Goal: Task Accomplishment & Management: Use online tool/utility

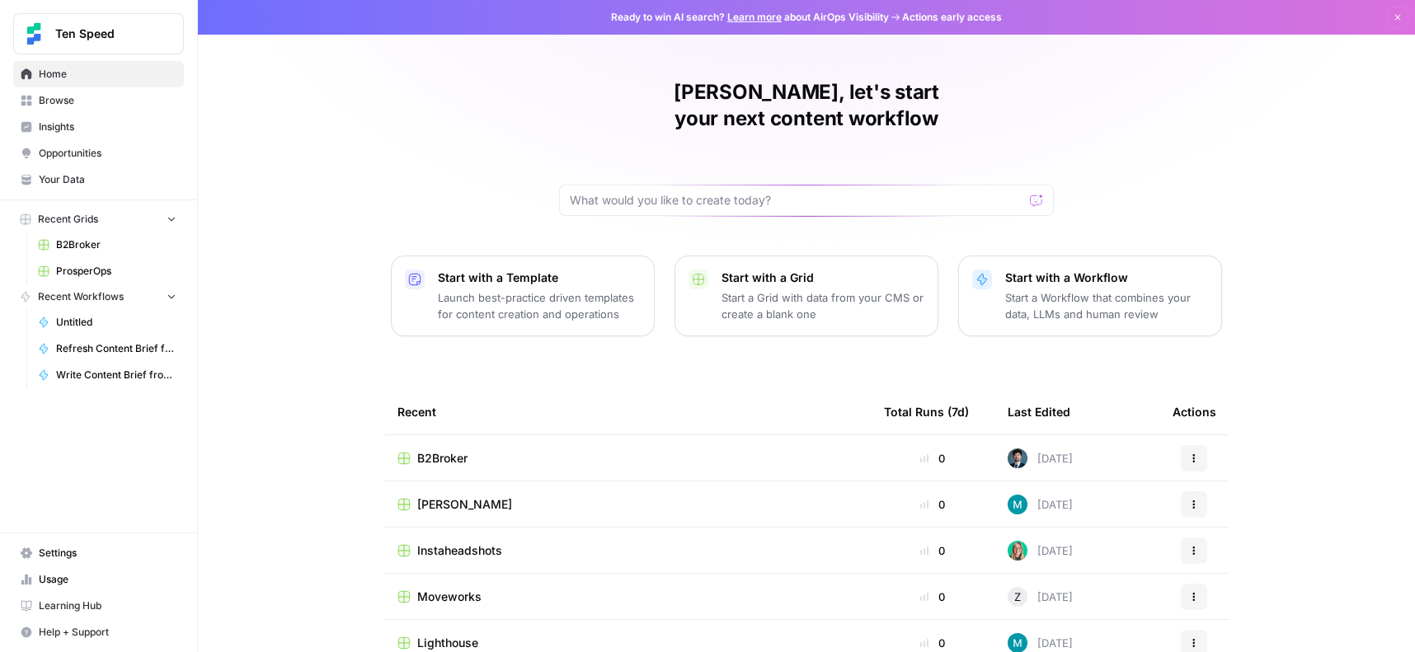
click at [97, 266] on span "ProsperOps" at bounding box center [116, 271] width 120 height 15
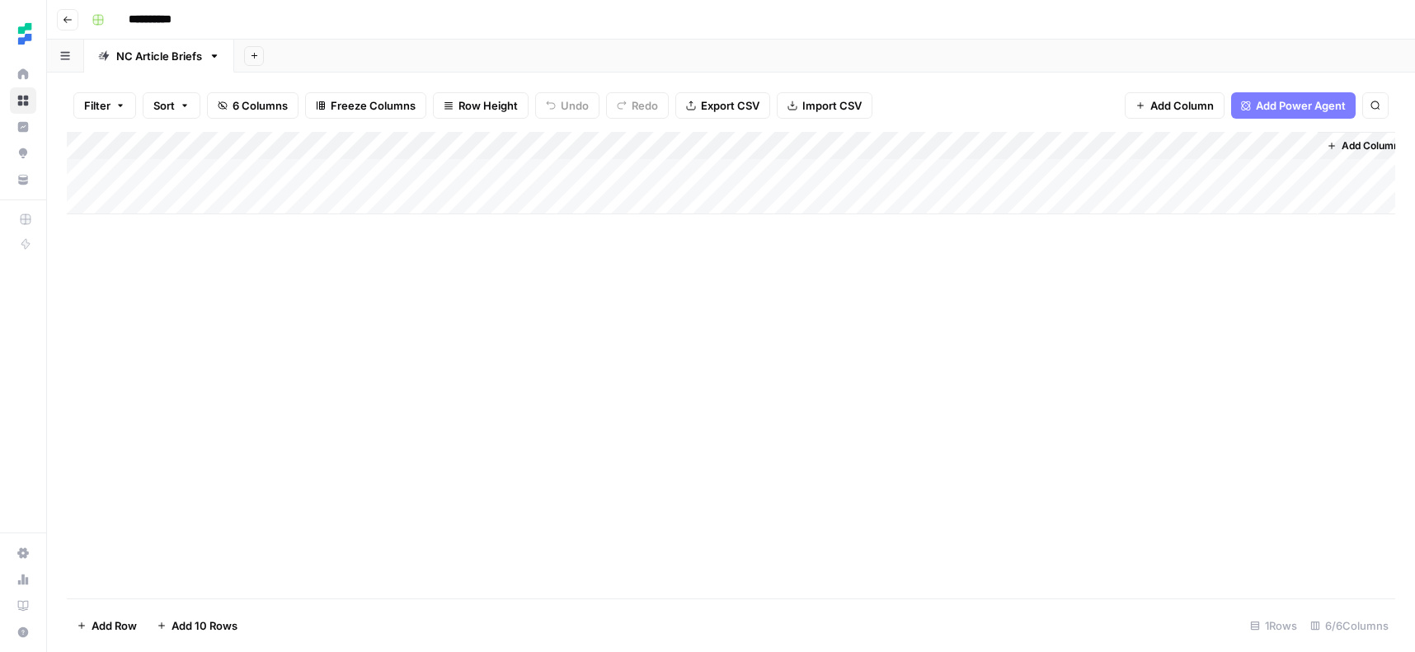
click at [608, 149] on div "Add Column" at bounding box center [731, 173] width 1329 height 82
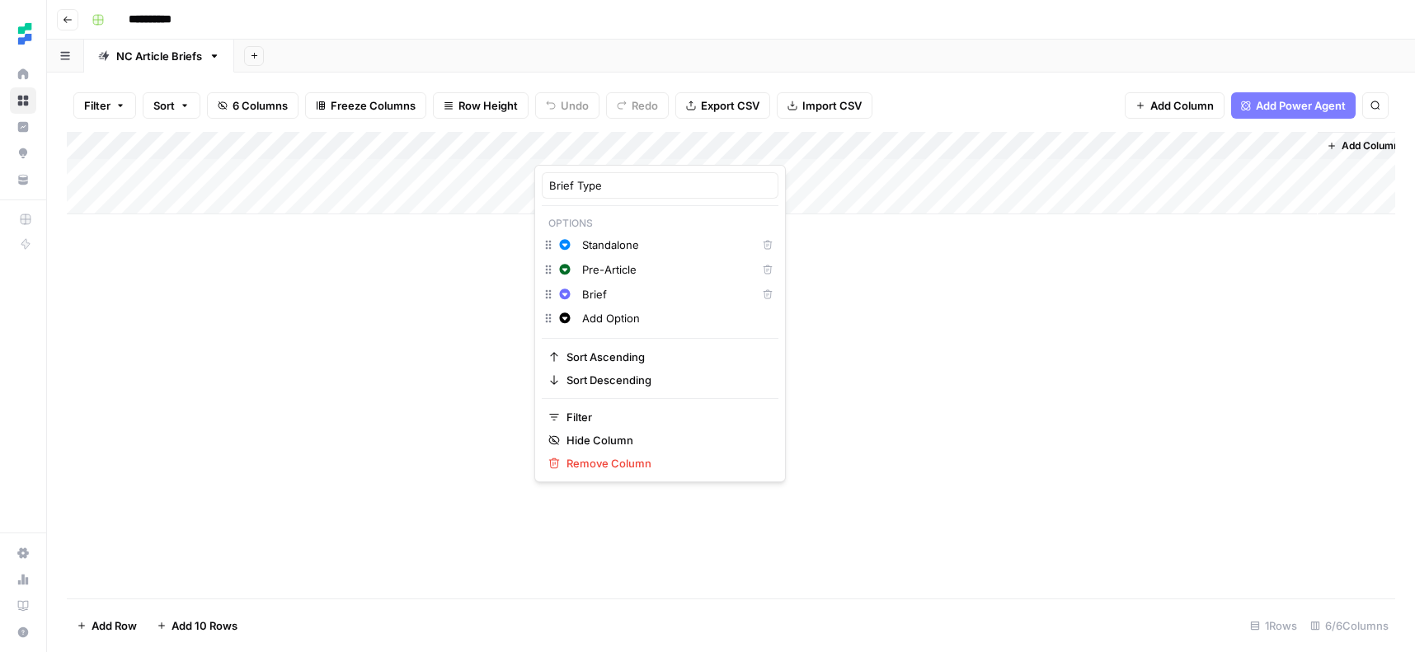
click at [408, 392] on div "Add Column" at bounding box center [731, 365] width 1329 height 467
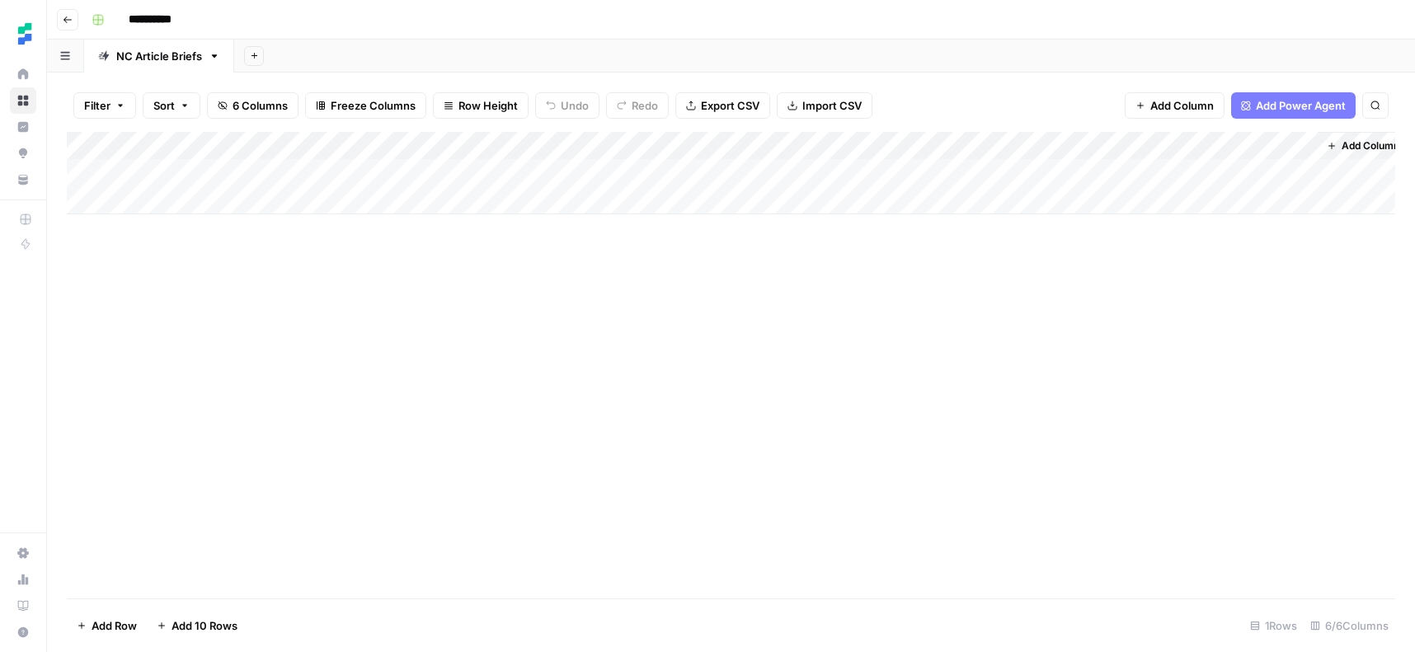
click at [198, 65] on link "NC Article Briefs" at bounding box center [159, 56] width 150 height 33
click at [216, 64] on link "NC Article Briefs" at bounding box center [159, 56] width 150 height 33
click at [252, 64] on button "Add Sheet" at bounding box center [254, 56] width 20 height 20
drag, startPoint x: 469, startPoint y: 262, endPoint x: 295, endPoint y: 148, distance: 207.3
click at [469, 262] on div "Add Column" at bounding box center [731, 365] width 1329 height 467
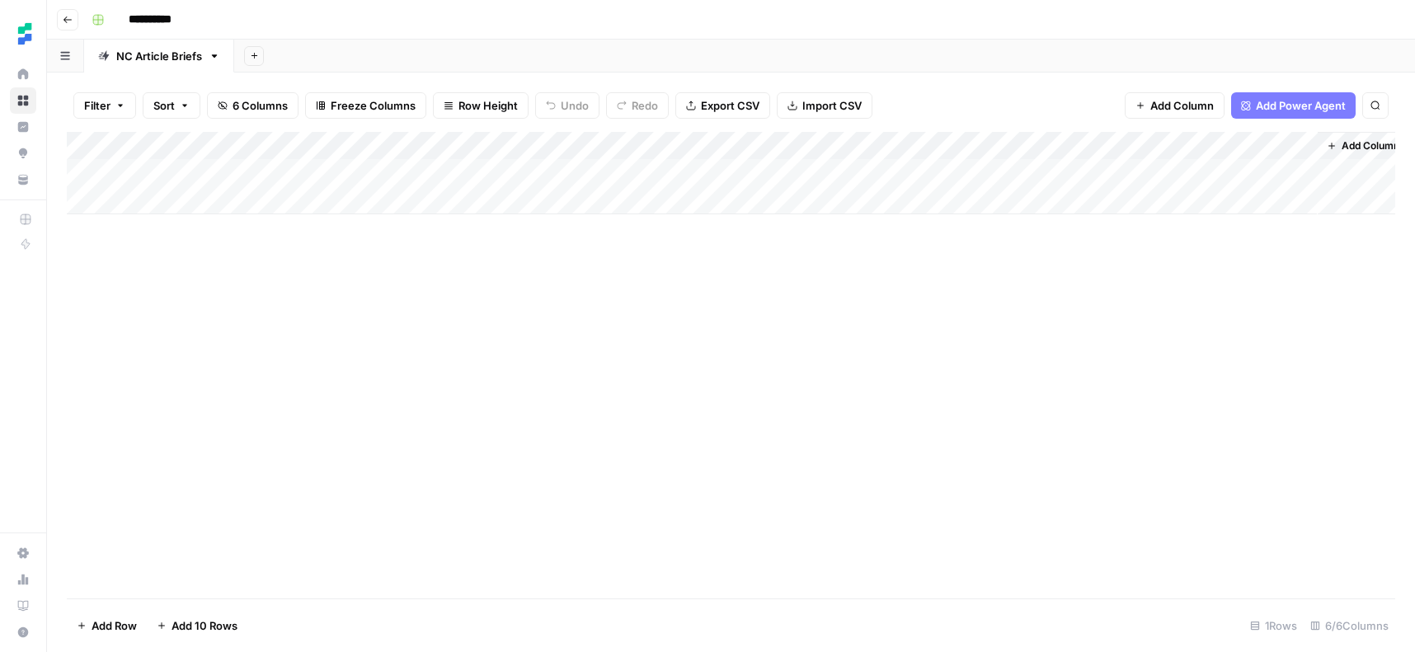
click at [67, 61] on button "button" at bounding box center [65, 56] width 37 height 32
click at [337, 227] on div "Add Column" at bounding box center [731, 365] width 1329 height 467
click at [504, 282] on div "Add Column" at bounding box center [731, 365] width 1329 height 467
click at [256, 66] on div "Add Sheet" at bounding box center [824, 56] width 1181 height 33
click at [256, 58] on icon "button" at bounding box center [254, 55] width 9 height 9
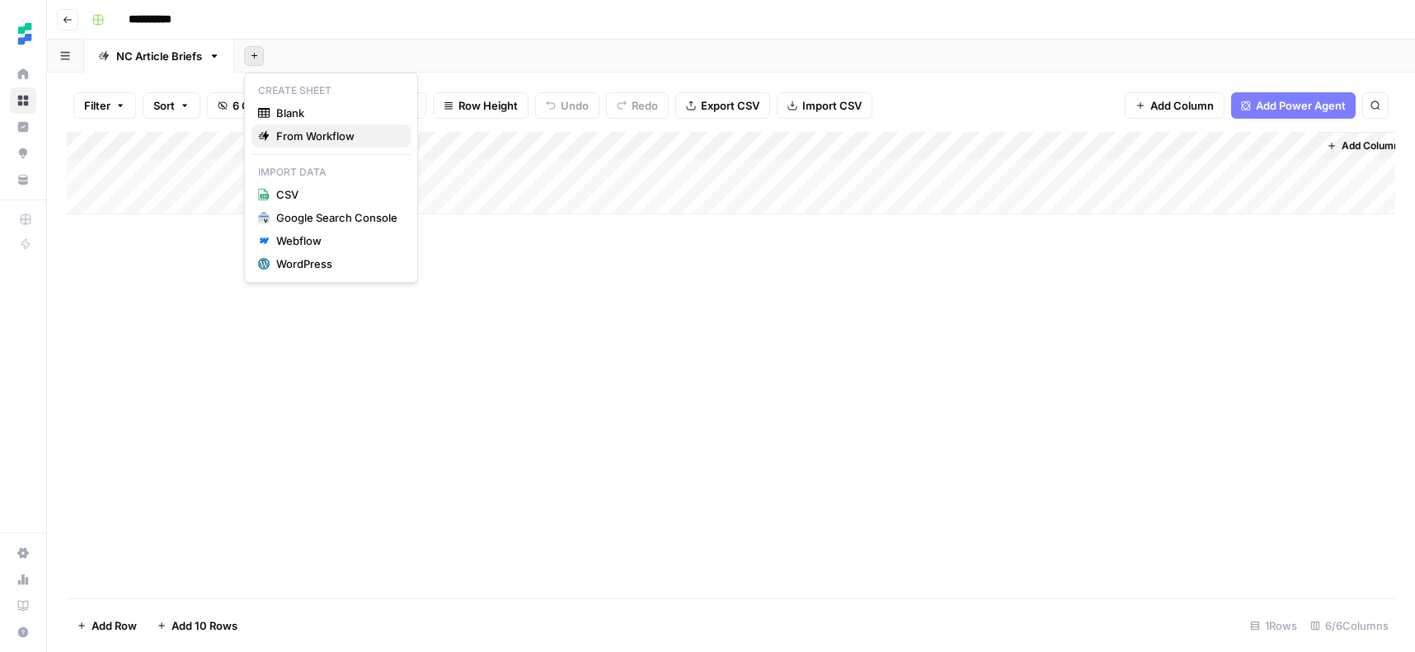
click at [292, 128] on span "From Workflow" at bounding box center [336, 136] width 121 height 16
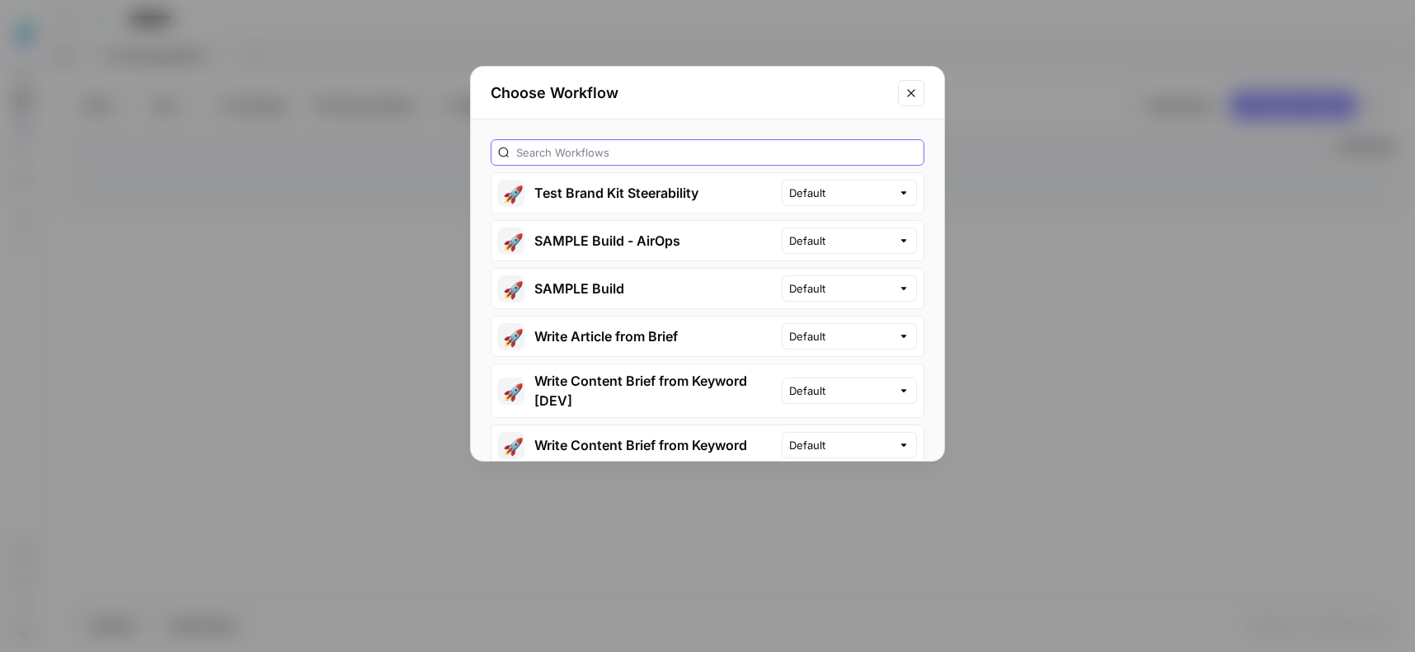
click at [604, 150] on input "text" at bounding box center [716, 152] width 401 height 16
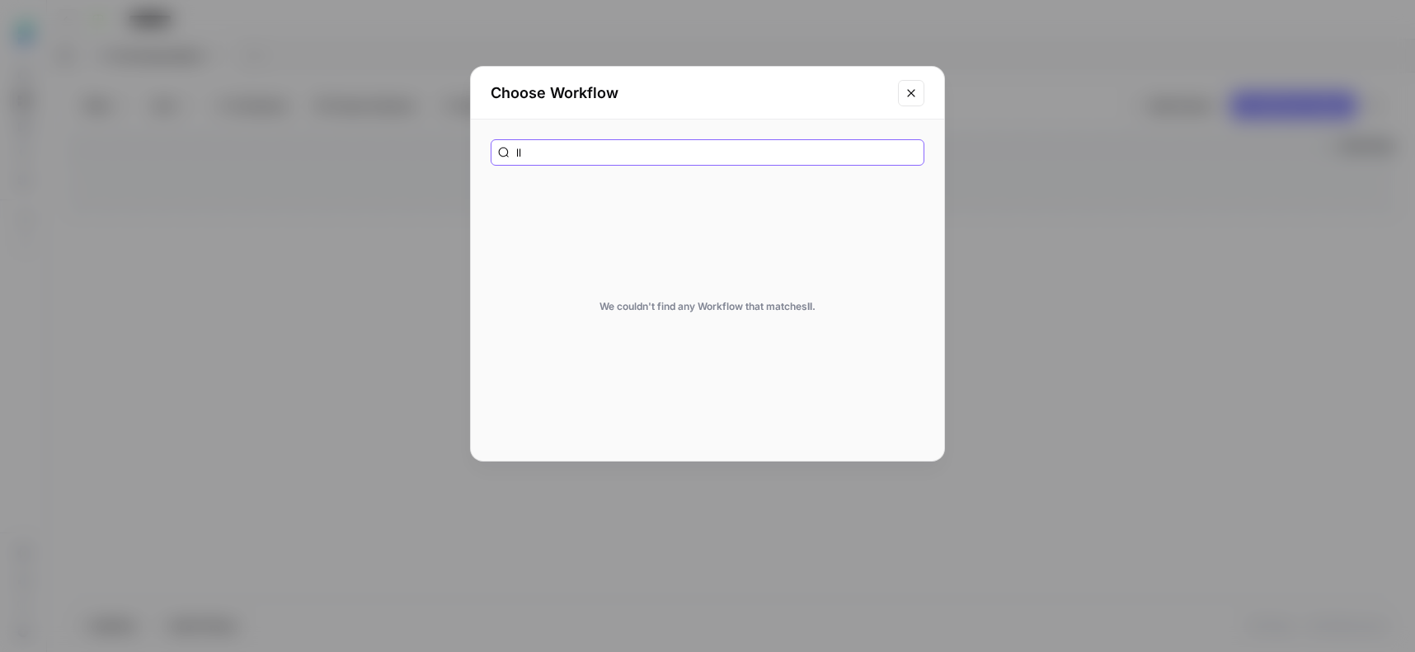
type input "l"
type input "o"
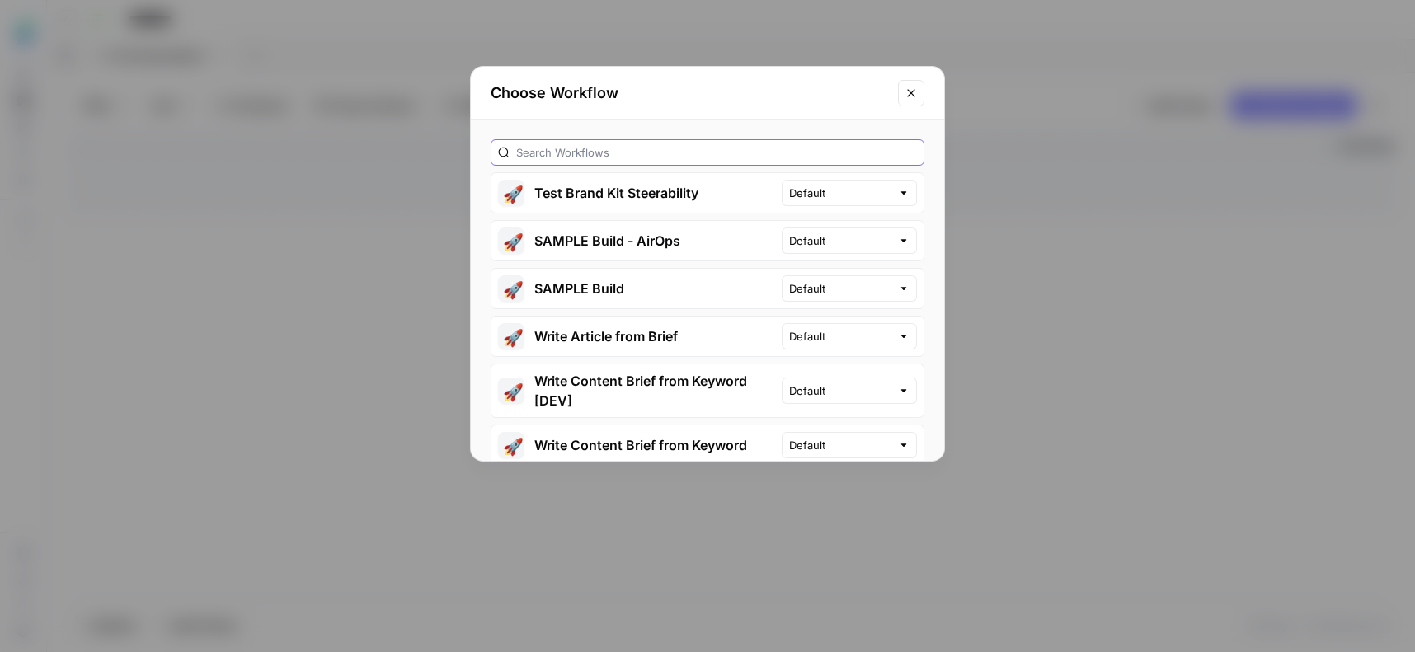
scroll to position [59, 0]
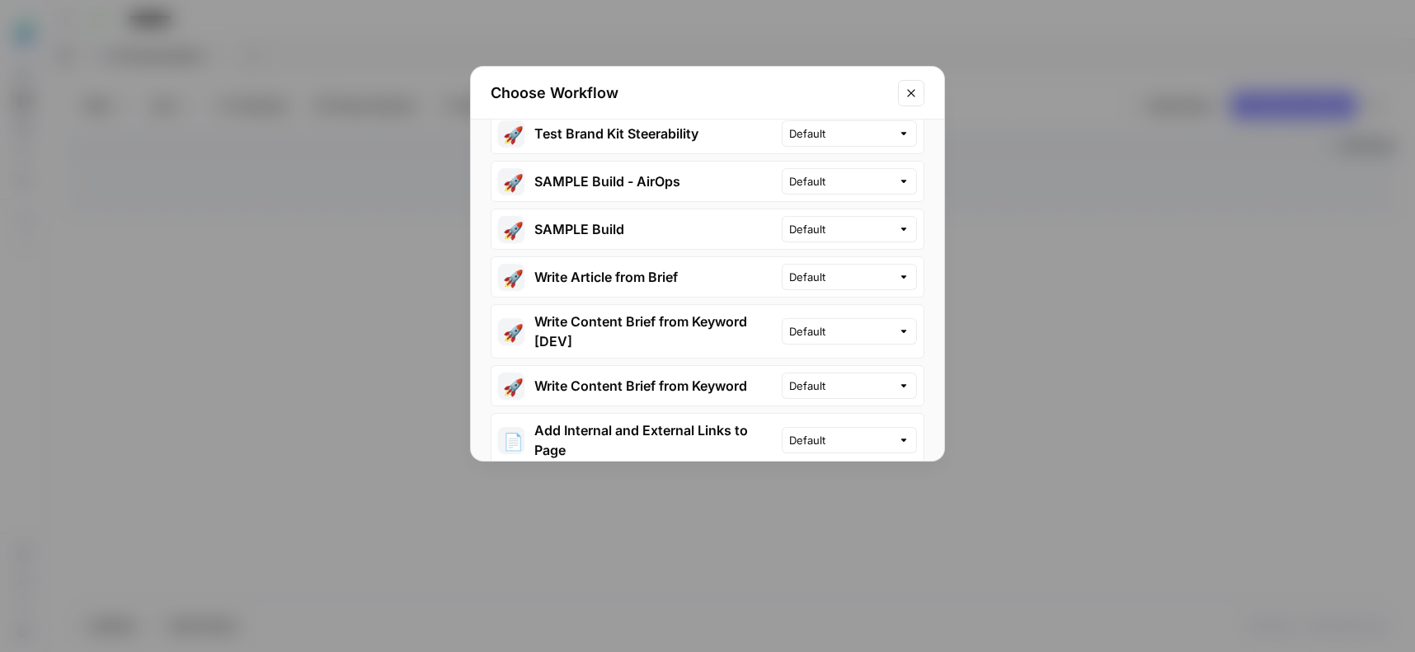
click at [915, 92] on icon "Close modal" at bounding box center [911, 93] width 13 height 13
